Goal: Task Accomplishment & Management: Manage account settings

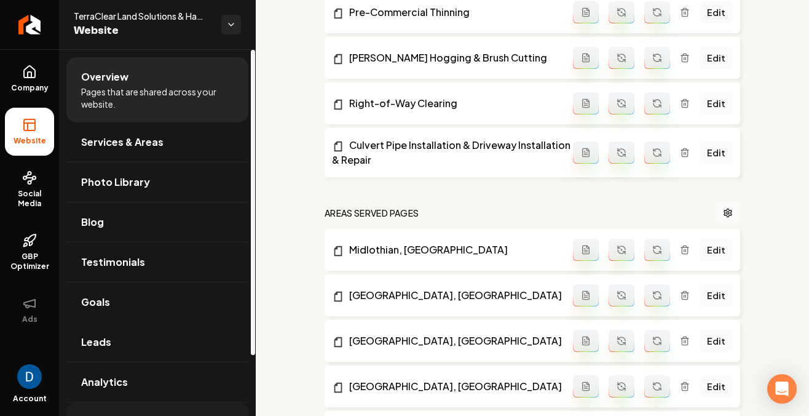
scroll to position [73, 0]
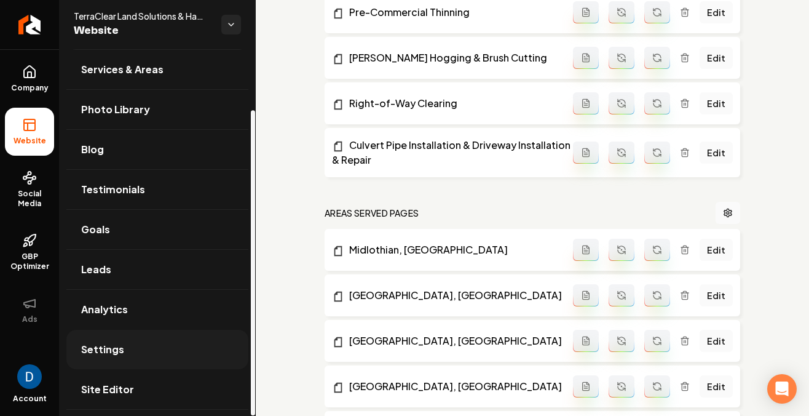
click at [140, 354] on link "Settings" at bounding box center [157, 349] width 182 height 39
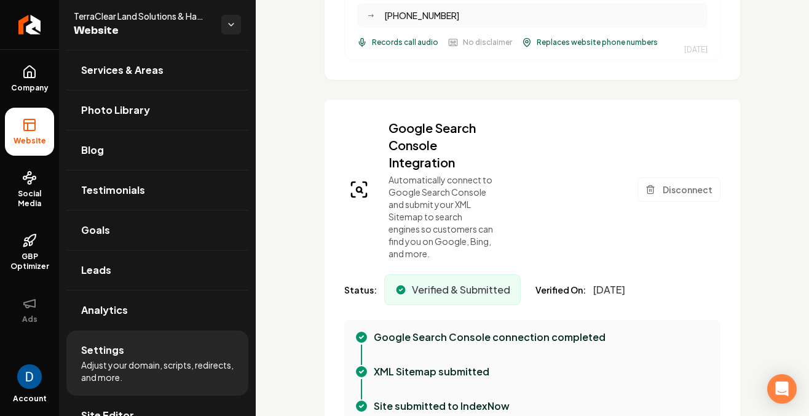
scroll to position [452, 0]
